Goal: Navigation & Orientation: Find specific page/section

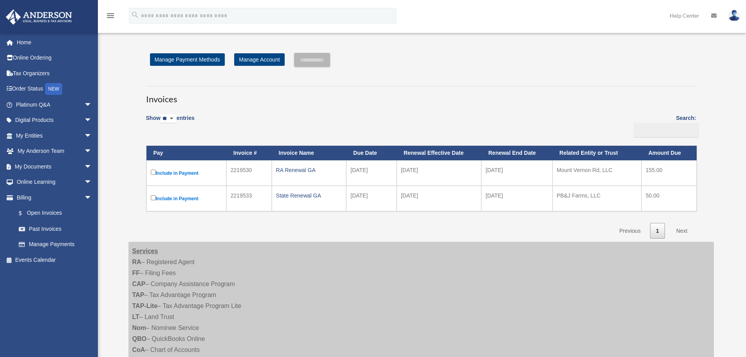
scroll to position [46, 0]
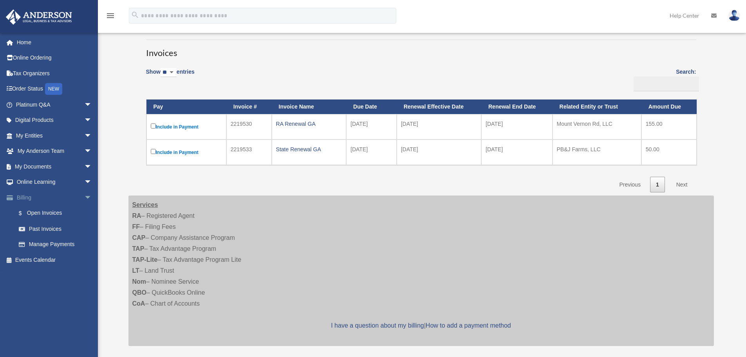
click at [84, 195] on span "arrow_drop_down" at bounding box center [92, 197] width 16 height 16
click at [85, 135] on span "arrow_drop_down" at bounding box center [92, 136] width 16 height 16
click at [41, 150] on link "Overview" at bounding box center [57, 151] width 93 height 16
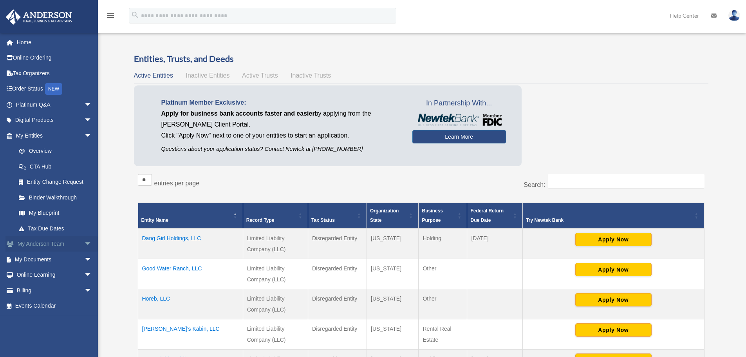
click at [59, 245] on link "My [PERSON_NAME] Team arrow_drop_down" at bounding box center [54, 244] width 98 height 16
click at [85, 249] on span "arrow_drop_down" at bounding box center [92, 244] width 16 height 16
click at [61, 265] on link "My Anderson Team" at bounding box center [57, 259] width 93 height 16
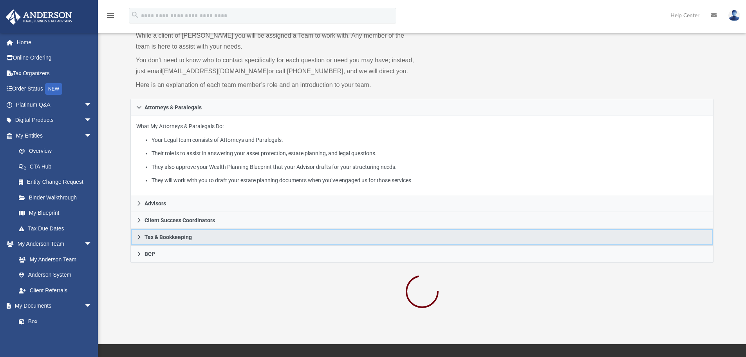
click at [340, 245] on link "Tax & Bookkeeping" at bounding box center [421, 237] width 583 height 17
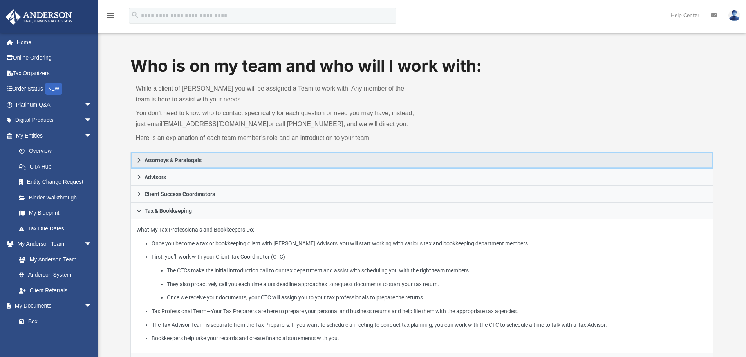
click at [145, 162] on span "Attorneys & Paralegals" at bounding box center [172, 159] width 57 height 5
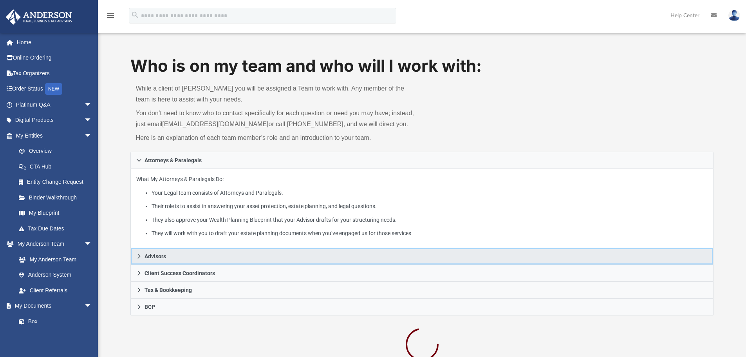
click at [133, 256] on link "Advisors" at bounding box center [421, 256] width 583 height 17
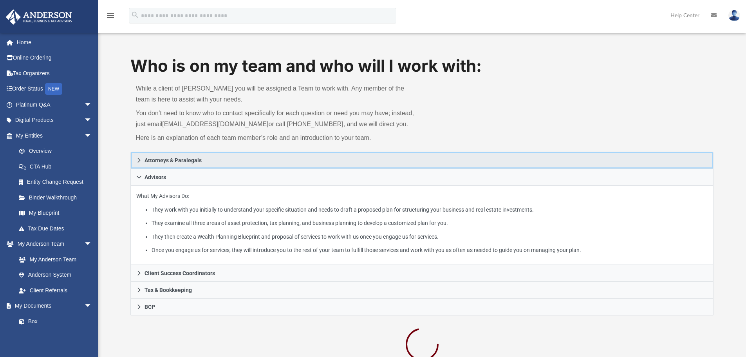
click at [145, 162] on span "Attorneys & Paralegals" at bounding box center [172, 159] width 57 height 5
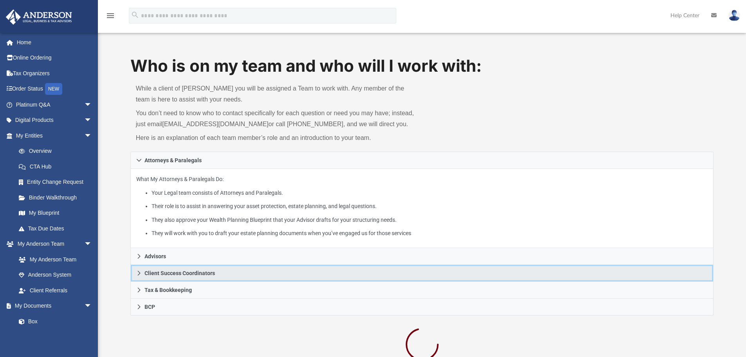
click at [138, 276] on icon at bounding box center [138, 272] width 5 height 5
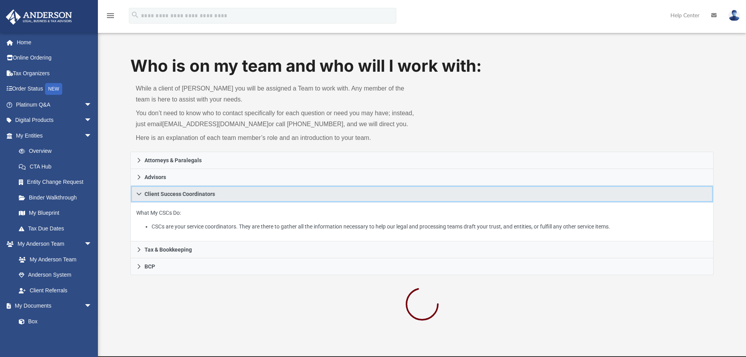
click at [141, 193] on icon at bounding box center [138, 193] width 5 height 5
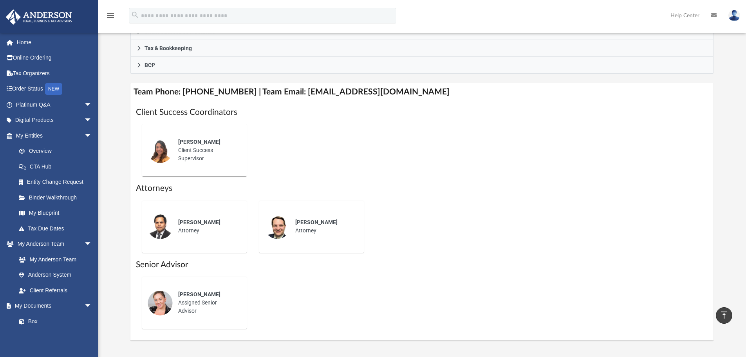
scroll to position [235, 0]
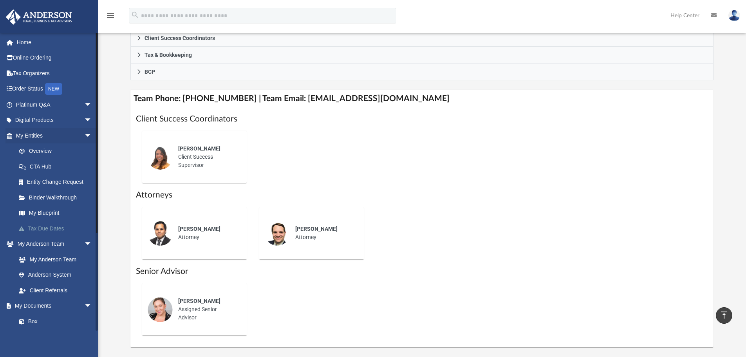
click at [53, 230] on link "Tax Due Dates" at bounding box center [57, 228] width 93 height 16
click at [52, 227] on link "Tax Due Dates" at bounding box center [57, 228] width 93 height 16
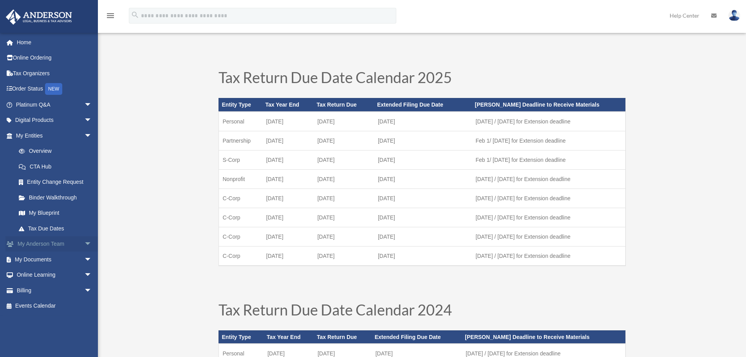
click at [84, 241] on span "arrow_drop_down" at bounding box center [92, 244] width 16 height 16
click at [52, 259] on link "My Anderson Team" at bounding box center [57, 259] width 93 height 16
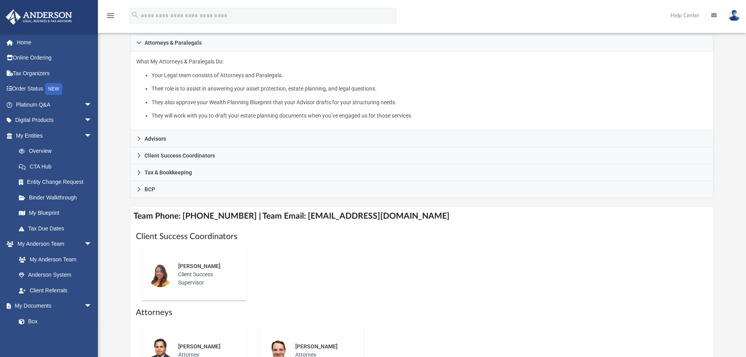
scroll to position [157, 0]
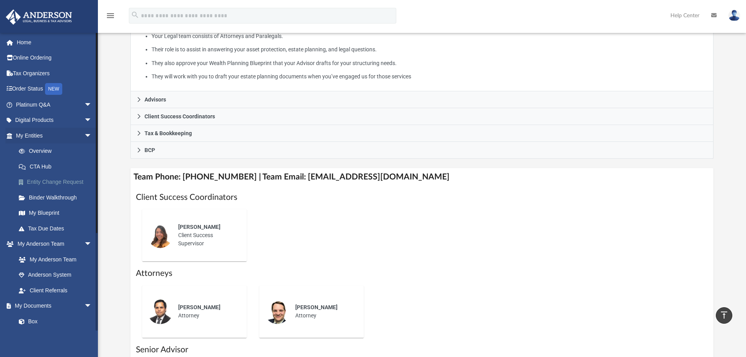
click at [47, 180] on link "Entity Change Request" at bounding box center [57, 182] width 93 height 16
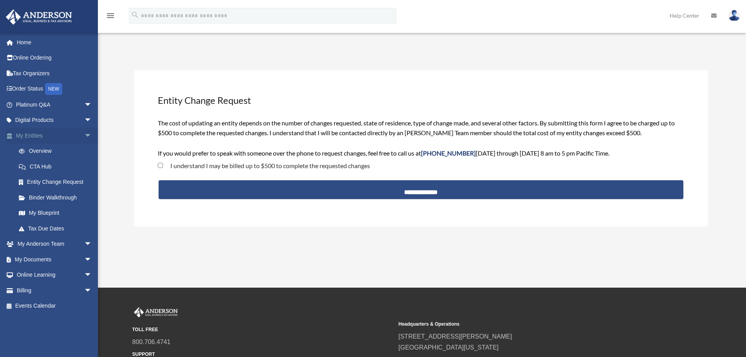
click at [84, 135] on span "arrow_drop_down" at bounding box center [92, 136] width 16 height 16
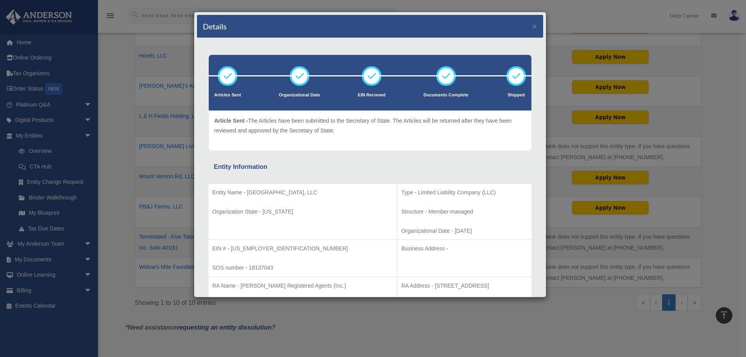
click at [580, 10] on div "Details × Articles Sent Organizational Date" at bounding box center [373, 178] width 746 height 357
